Goal: Task Accomplishment & Management: Use online tool/utility

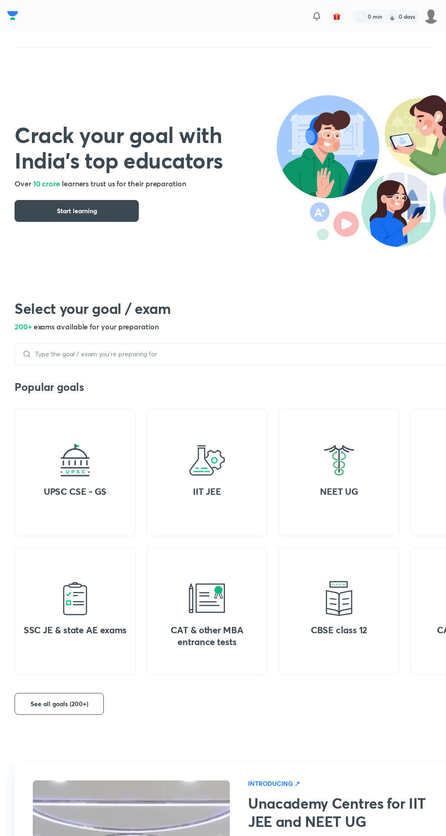
scroll to position [41, 0]
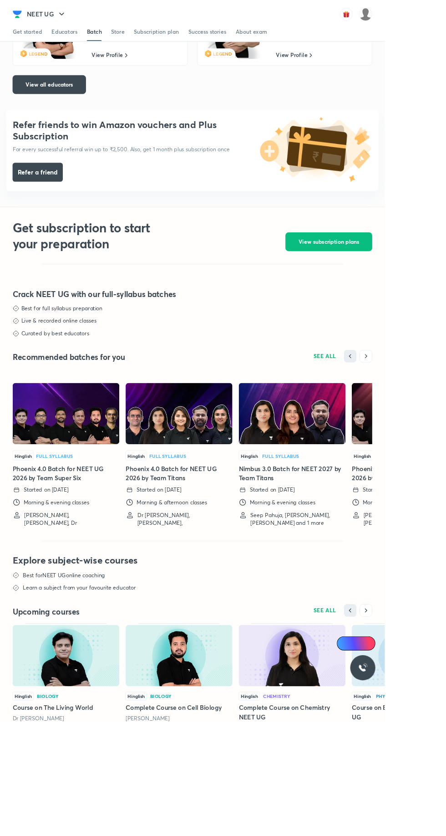
scroll to position [2592, 0]
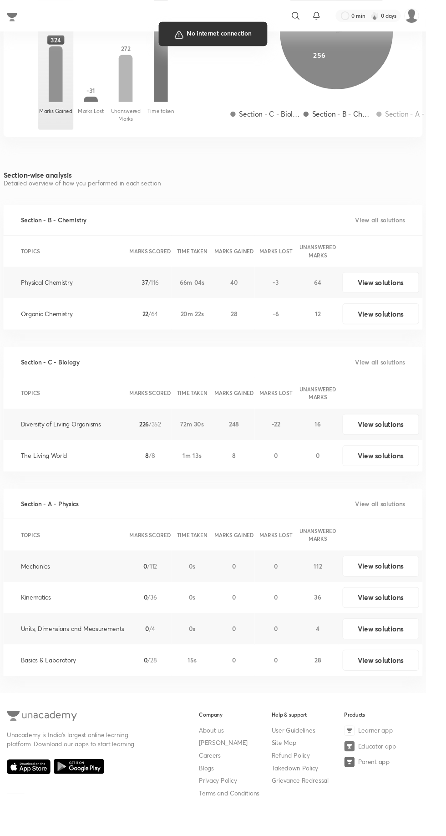
scroll to position [937, 0]
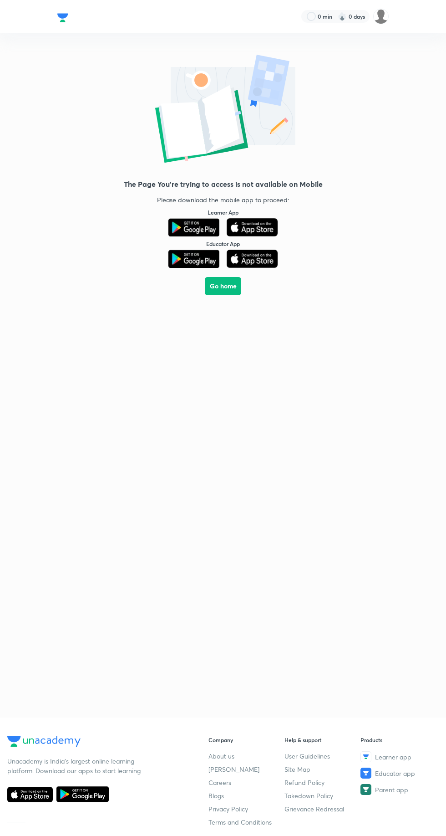
click at [124, 178] on div "The Page You're trying to access is not available on Mobile Please download the…" at bounding box center [223, 366] width 446 height 666
